Goal: Task Accomplishment & Management: Manage account settings

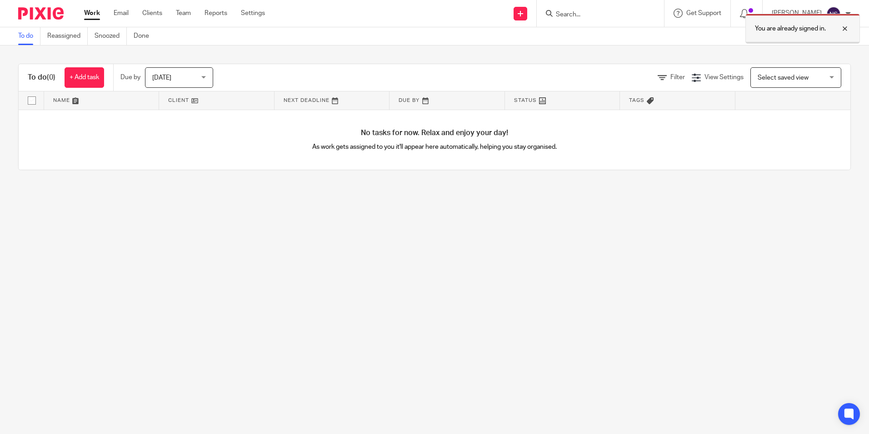
click at [846, 28] on div at bounding box center [838, 28] width 25 height 11
click at [182, 15] on link "Team" at bounding box center [183, 13] width 15 height 9
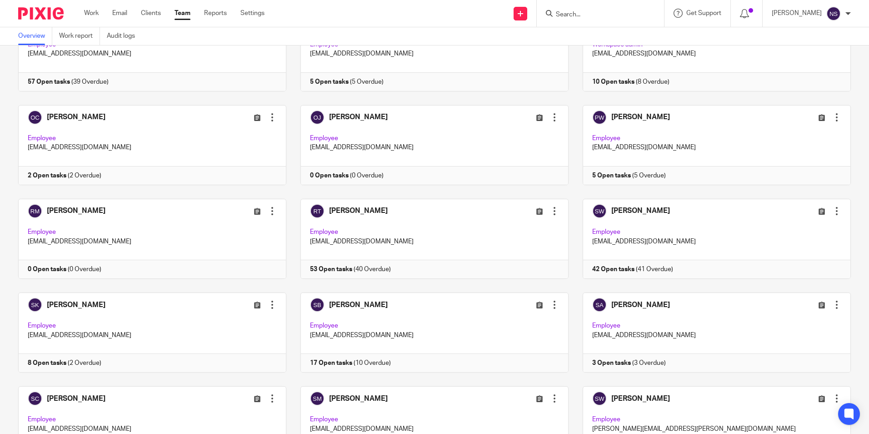
scroll to position [1591, 0]
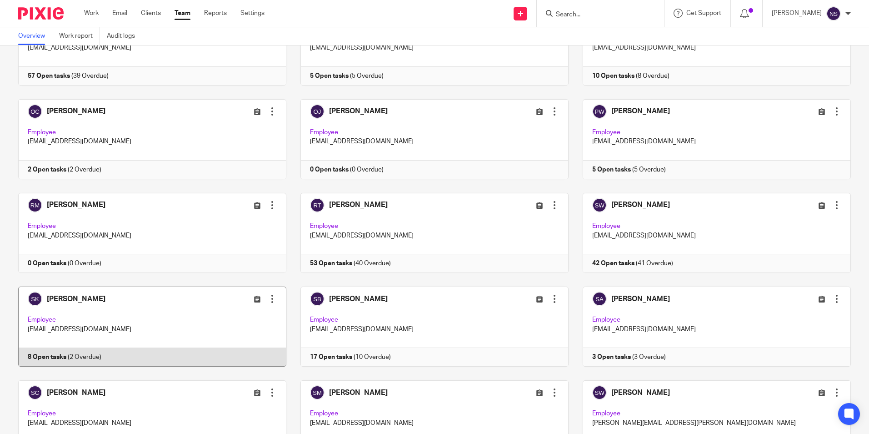
click at [268, 296] on div at bounding box center [272, 298] width 9 height 9
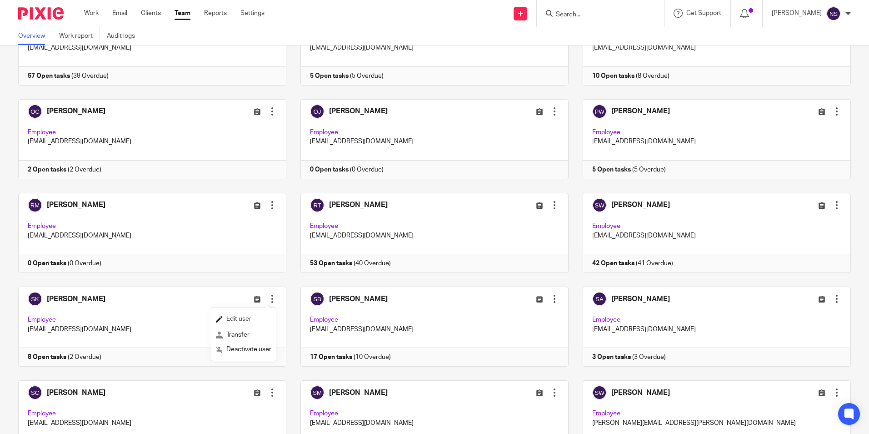
click at [258, 319] on link "Edit user" at bounding box center [243, 319] width 55 height 14
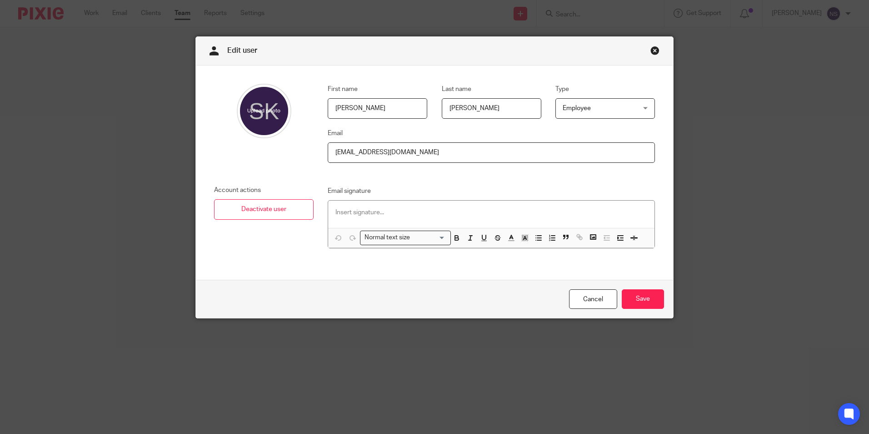
click at [638, 115] on div "Employee Employee" at bounding box center [606, 108] width 100 height 20
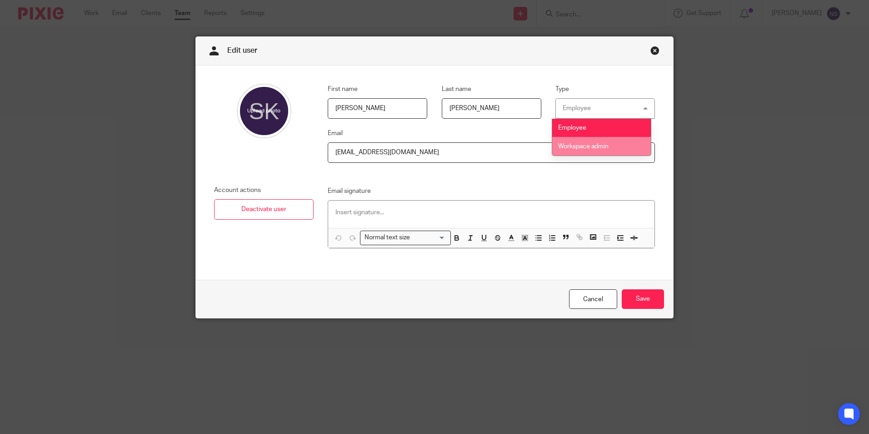
click at [624, 142] on li "Workspace admin" at bounding box center [601, 146] width 99 height 19
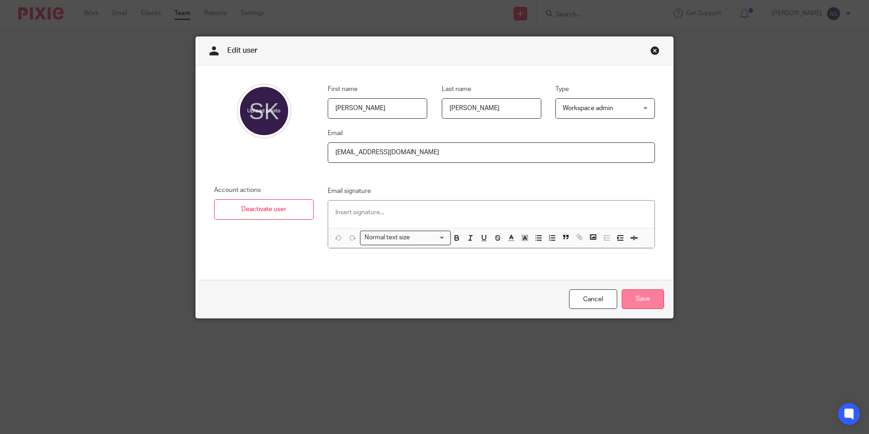
click at [641, 294] on input "Save" at bounding box center [643, 299] width 42 height 20
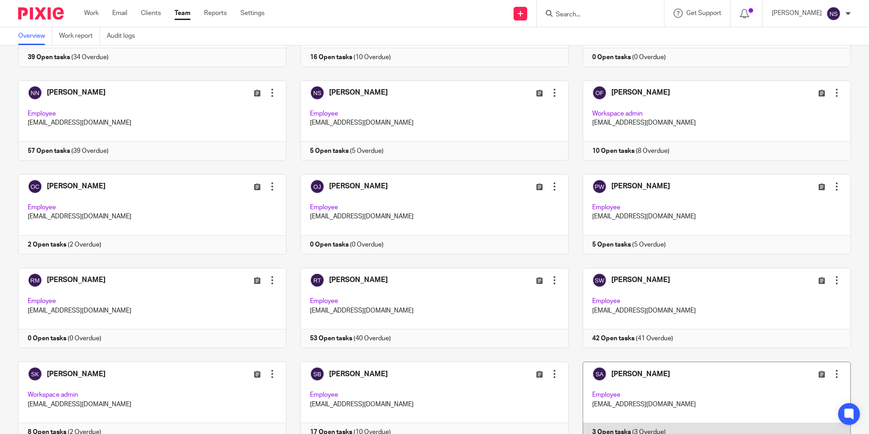
scroll to position [1425, 0]
